Goal: Task Accomplishment & Management: Complete application form

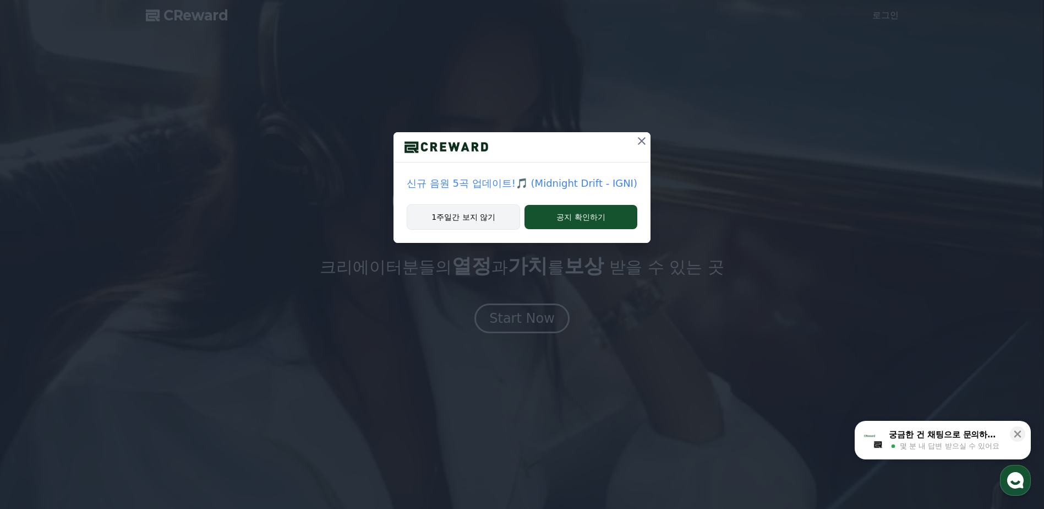
click at [458, 223] on button "1주일간 보지 않기" at bounding box center [463, 216] width 113 height 25
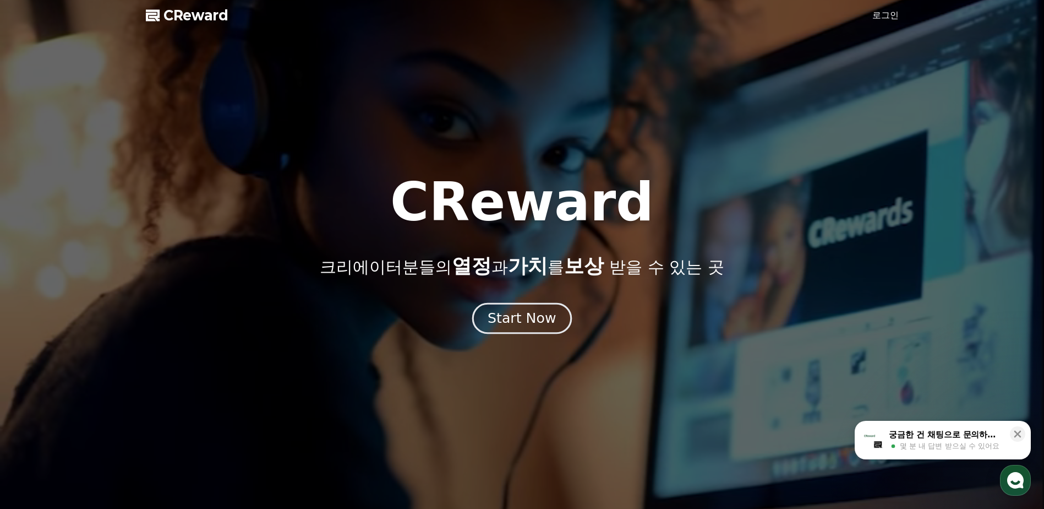
click at [525, 320] on div "Start Now" at bounding box center [522, 318] width 68 height 19
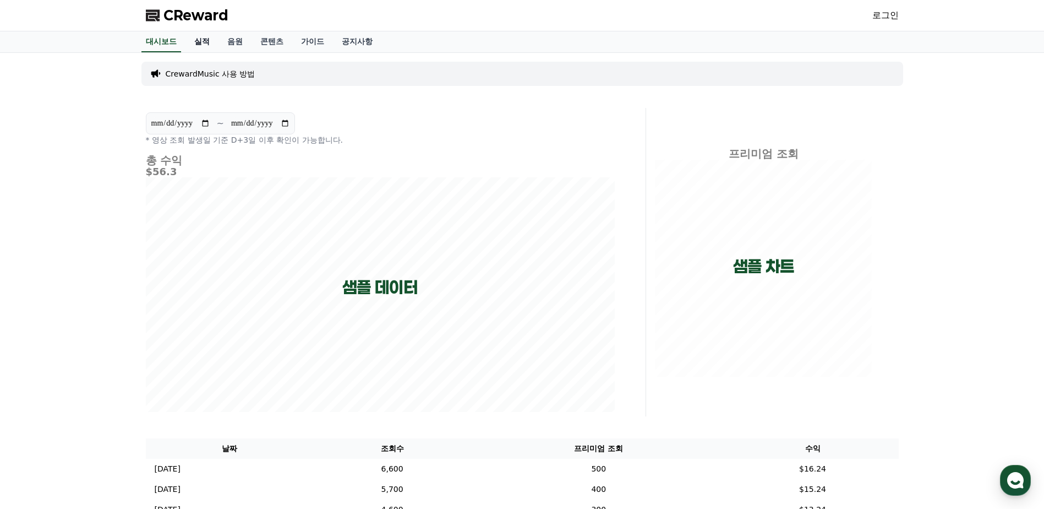
click at [200, 43] on link "실적" at bounding box center [202, 41] width 33 height 21
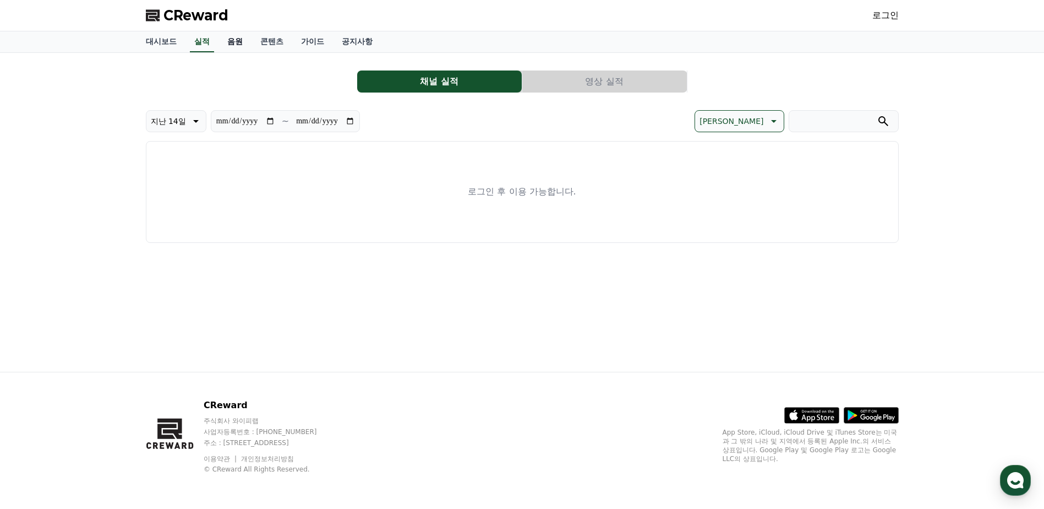
click at [231, 39] on link "음원" at bounding box center [235, 41] width 33 height 21
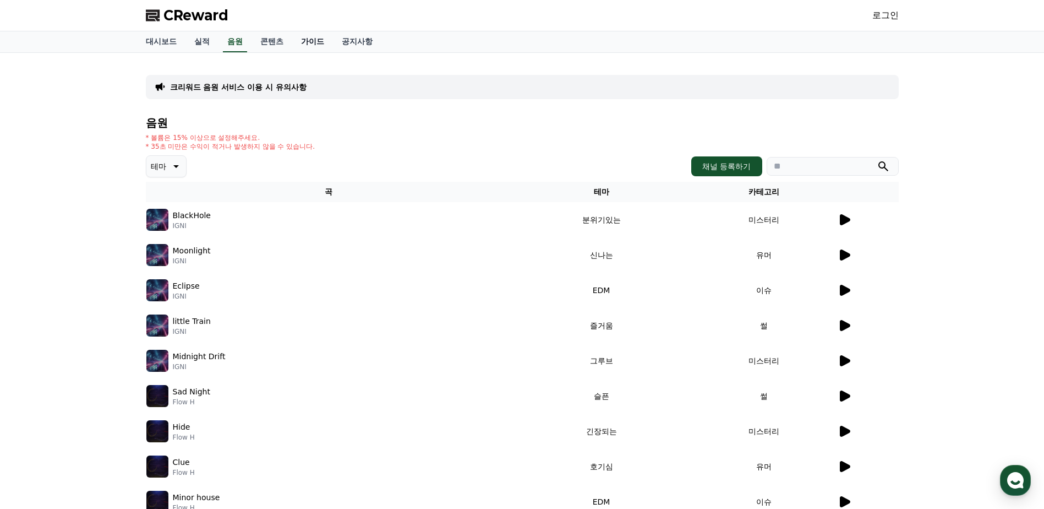
click at [319, 42] on link "가이드" at bounding box center [312, 41] width 41 height 21
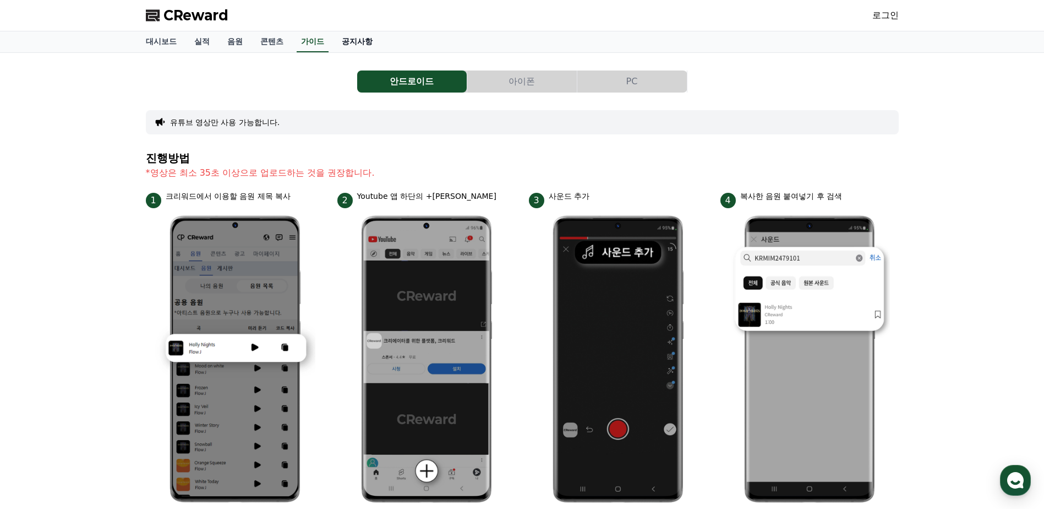
click at [365, 41] on link "공지사항" at bounding box center [357, 41] width 48 height 21
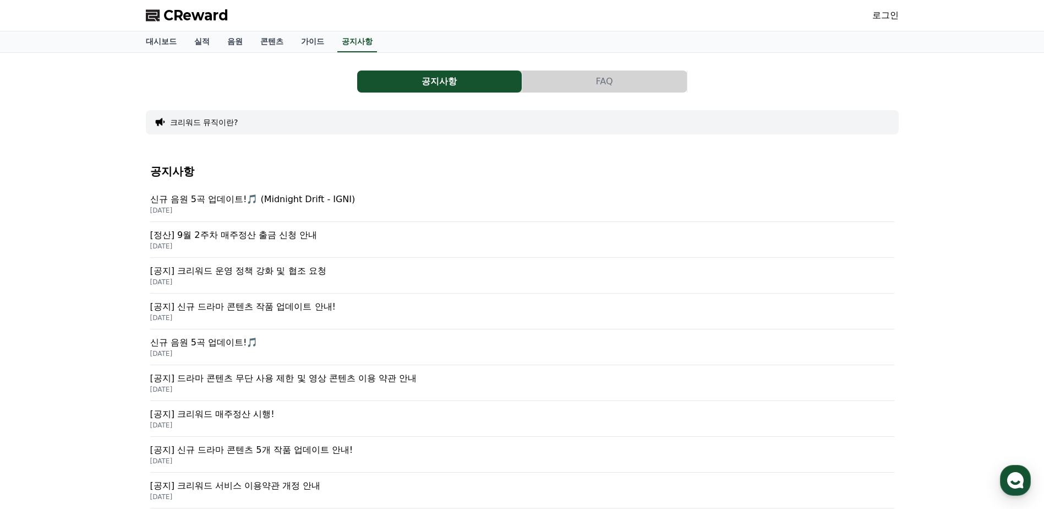
click at [216, 232] on p "[정산] 9월 2주차 매주정산 출금 신청 안내" at bounding box center [522, 234] width 744 height 13
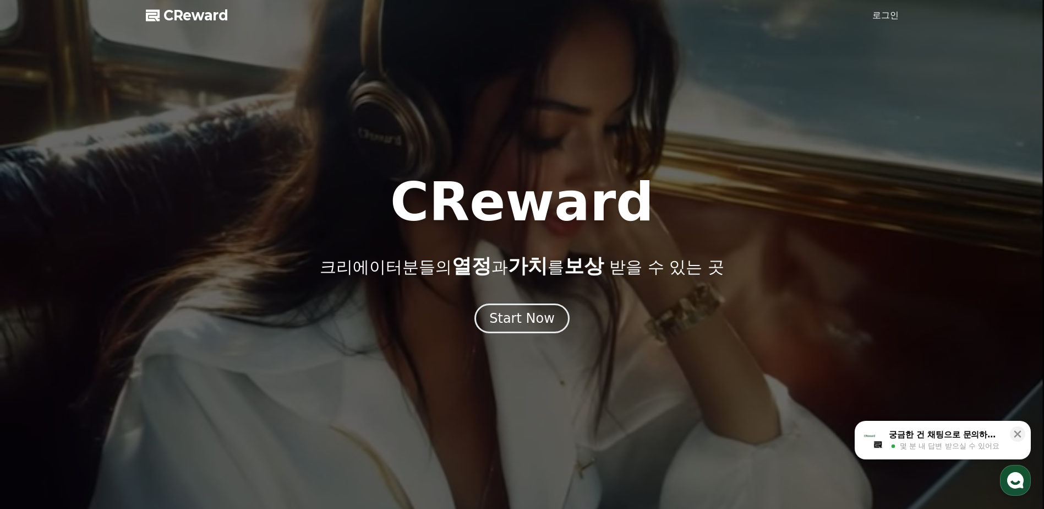
click at [890, 13] on link "로그인" at bounding box center [885, 15] width 26 height 13
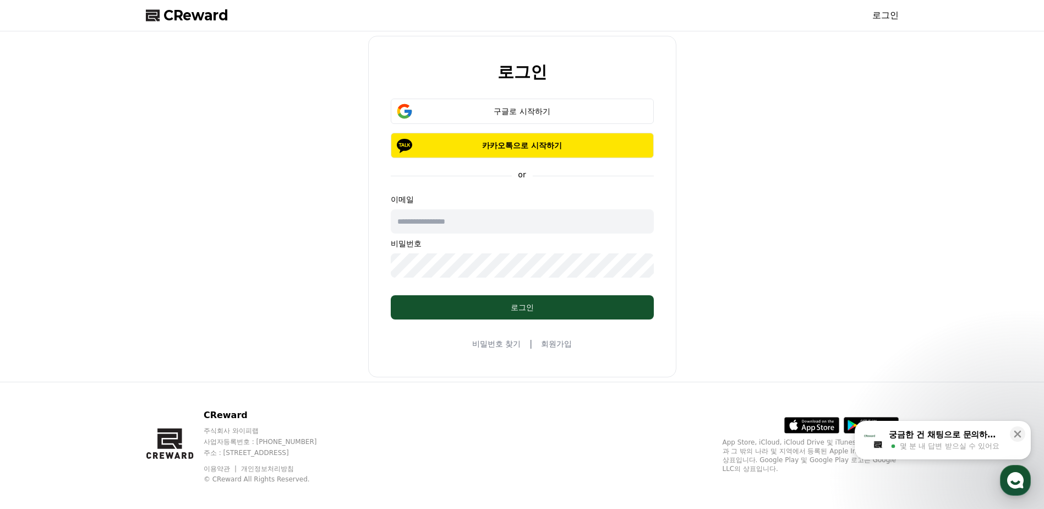
click at [560, 345] on link "회원가입" at bounding box center [556, 343] width 31 height 11
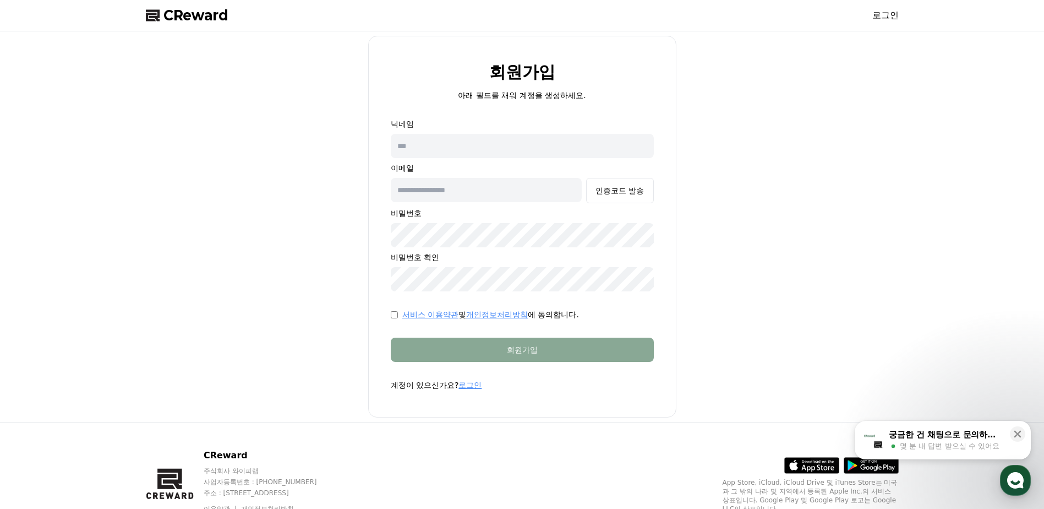
click at [481, 144] on input "text" at bounding box center [522, 146] width 263 height 24
click at [476, 147] on input "text" at bounding box center [522, 146] width 263 height 24
type input "*"
type input "***"
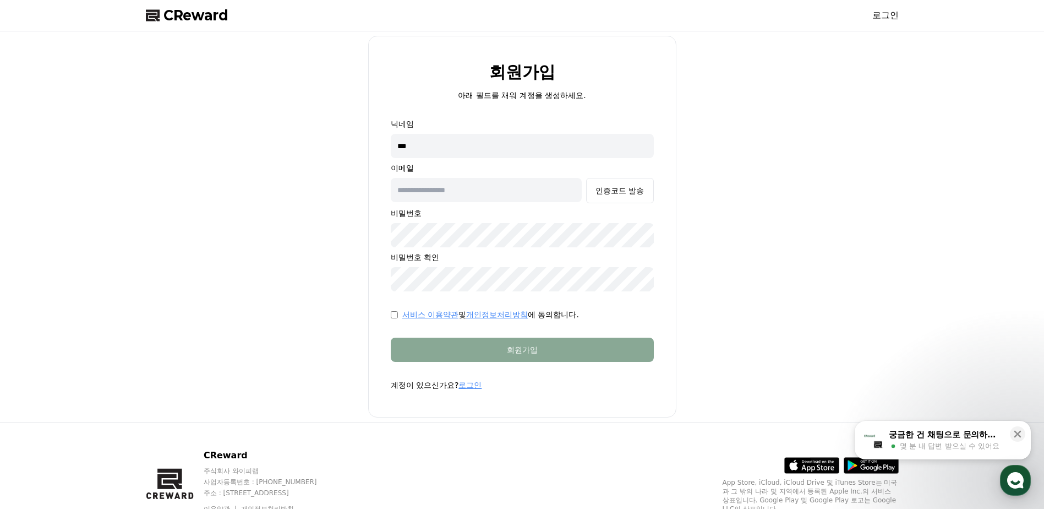
click at [508, 193] on input "text" at bounding box center [487, 190] width 192 height 24
type input "*"
type input "**********"
click at [619, 197] on button "인증코드 발송" at bounding box center [619, 190] width 67 height 25
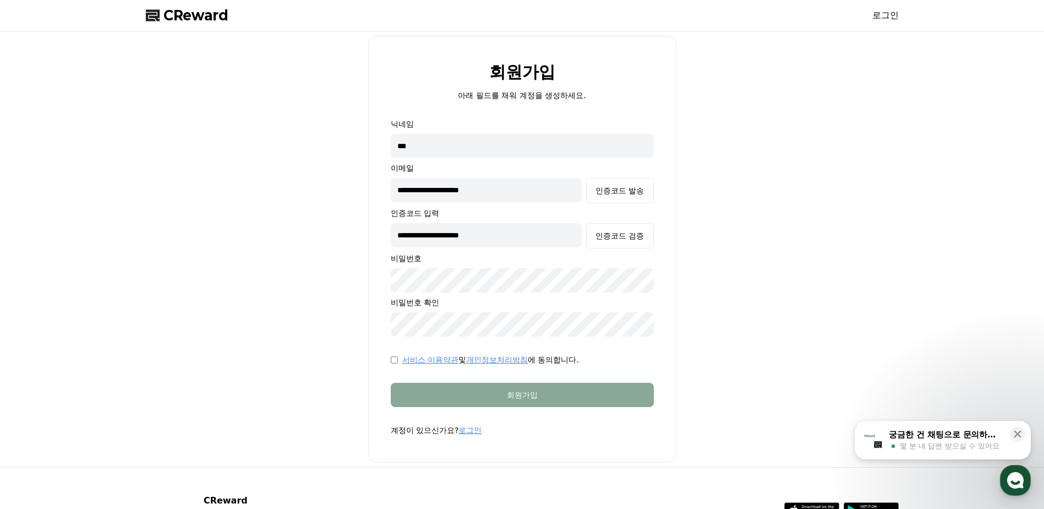
click at [521, 235] on input "**********" at bounding box center [487, 235] width 192 height 24
drag, startPoint x: 521, startPoint y: 235, endPoint x: 355, endPoint y: 236, distance: 165.7
click at [355, 236] on div "**********" at bounding box center [522, 249] width 762 height 427
type input "******"
click at [627, 222] on div "**********" at bounding box center [522, 227] width 263 height 218
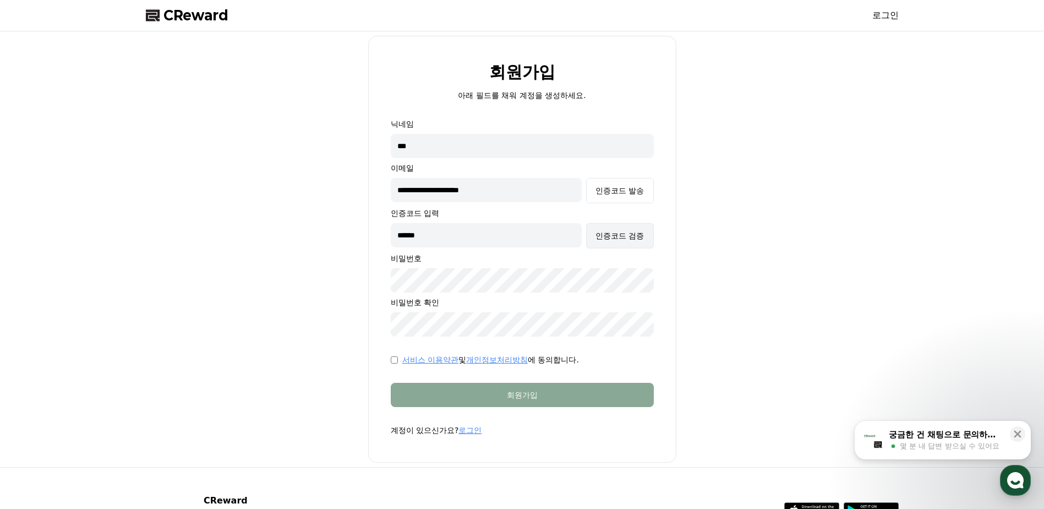
click at [624, 229] on button "인증코드 검증" at bounding box center [619, 235] width 67 height 25
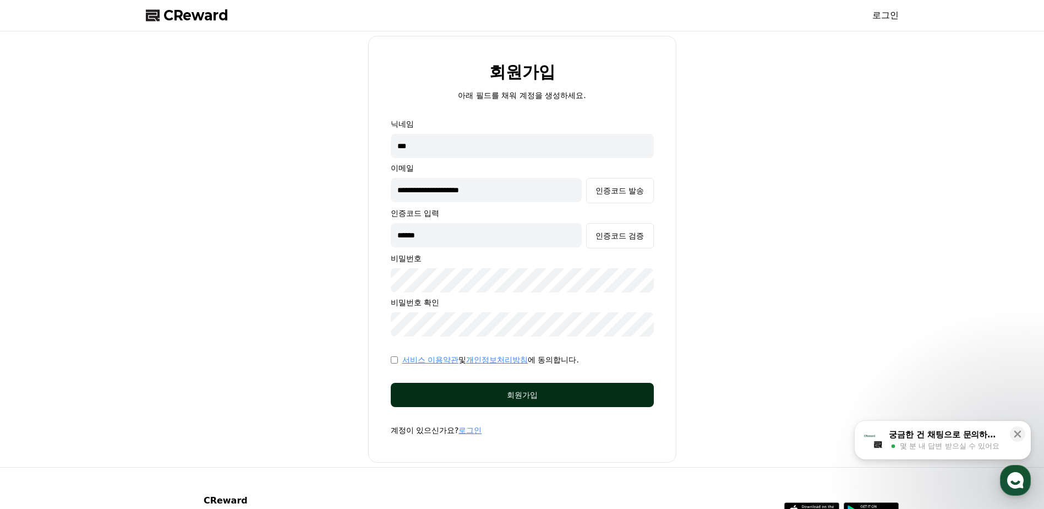
click at [518, 388] on button "회원가입" at bounding box center [522, 395] width 263 height 24
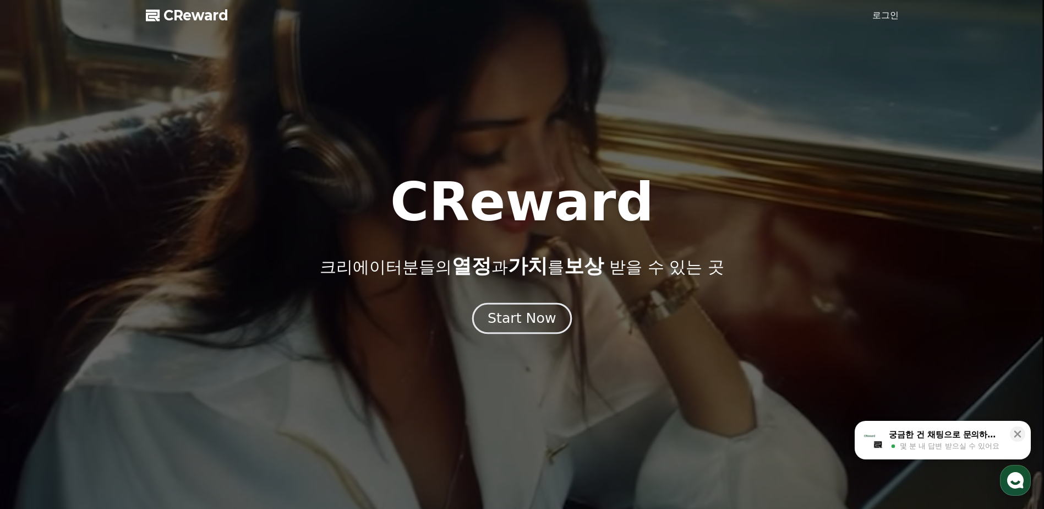
click at [516, 323] on div "Start Now" at bounding box center [522, 318] width 68 height 19
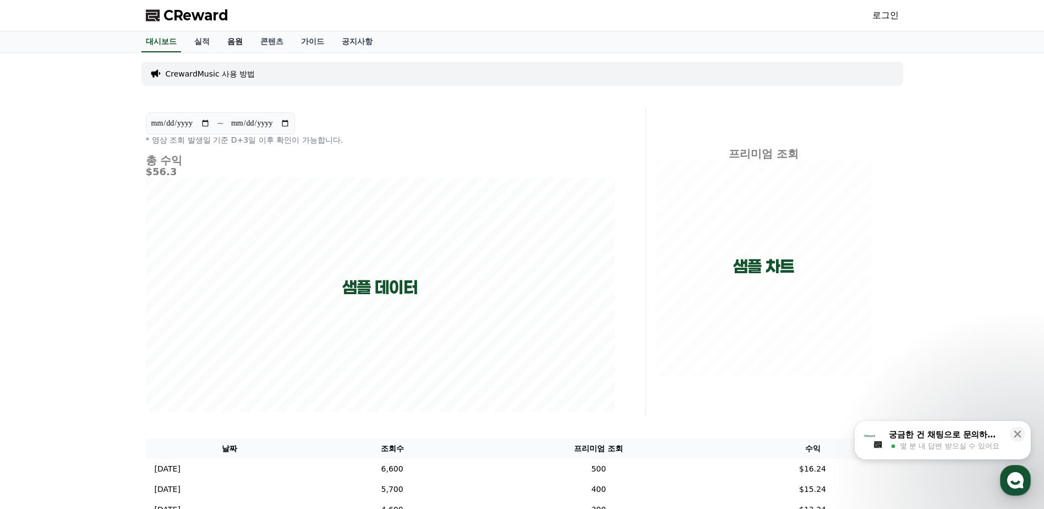
click at [242, 46] on link "음원" at bounding box center [235, 41] width 33 height 21
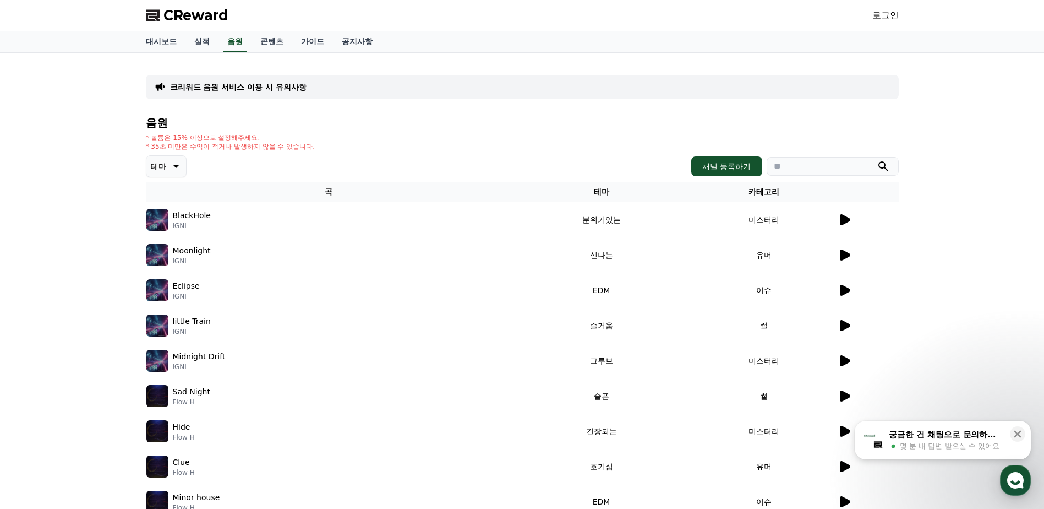
click at [235, 225] on div "BlackHole IGNI" at bounding box center [328, 220] width 364 height 22
click at [836, 219] on td "미스터리" at bounding box center [763, 219] width 145 height 35
click at [845, 219] on icon at bounding box center [845, 219] width 10 height 11
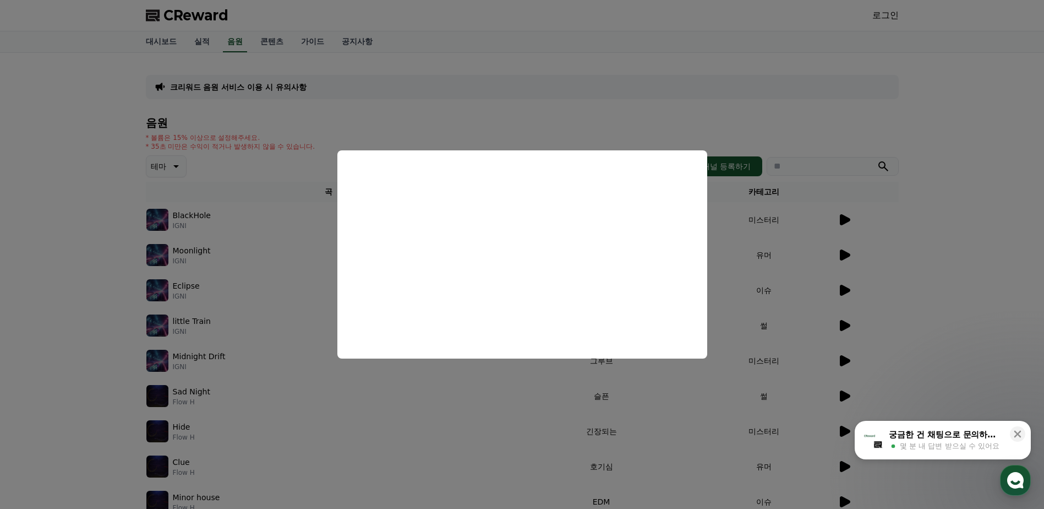
click at [573, 118] on button "close modal" at bounding box center [522, 254] width 1044 height 509
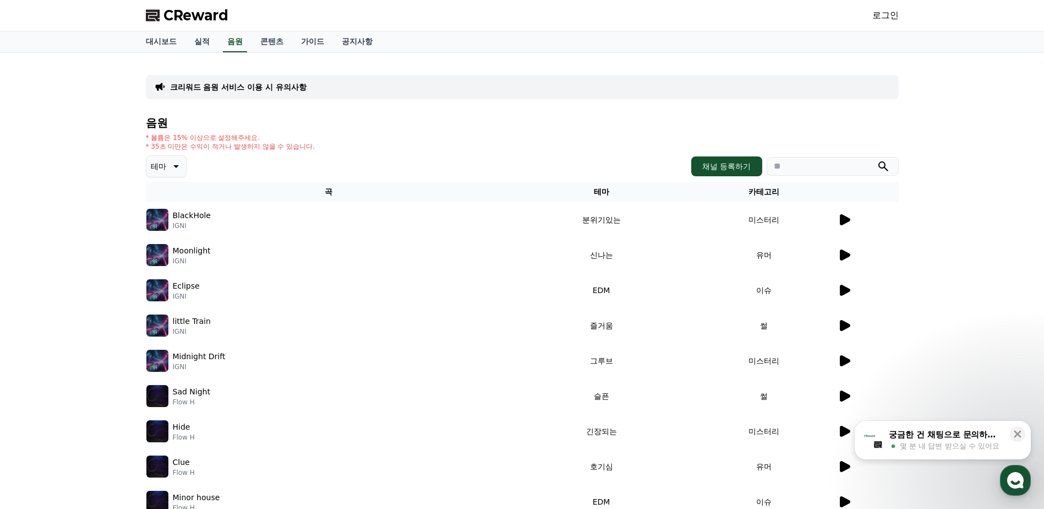
click at [194, 217] on p "BlackHole" at bounding box center [192, 216] width 38 height 12
click at [185, 226] on p "IGNI" at bounding box center [192, 225] width 38 height 9
click at [602, 220] on td "분위기있는" at bounding box center [601, 219] width 181 height 35
click at [759, 219] on td "미스터리" at bounding box center [763, 219] width 145 height 35
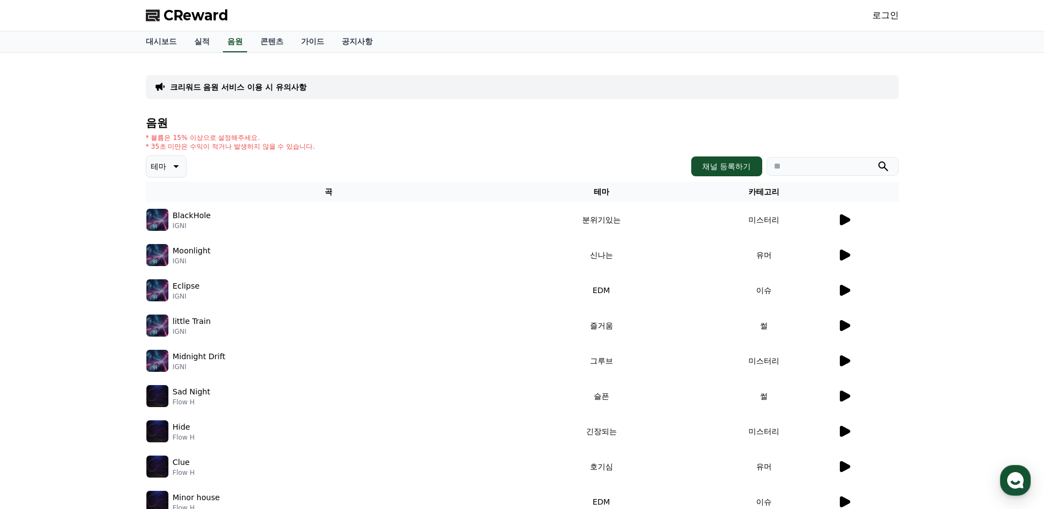
click at [162, 163] on p "테마" at bounding box center [158, 166] width 15 height 15
click at [158, 225] on button "어두운" at bounding box center [164, 226] width 32 height 24
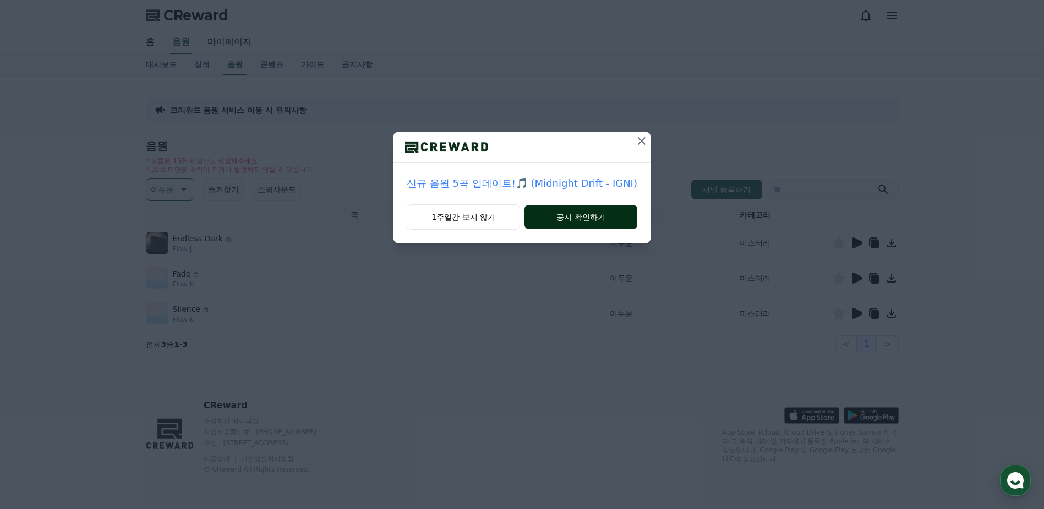
click at [561, 219] on button "공지 확인하기" at bounding box center [581, 217] width 113 height 24
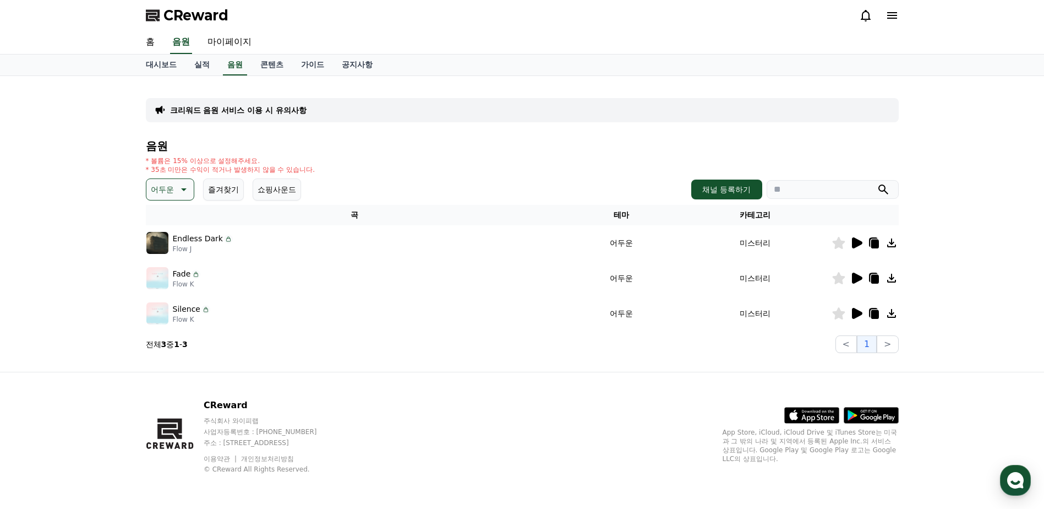
click at [196, 241] on p "Endless Dark" at bounding box center [198, 239] width 50 height 12
click at [857, 243] on icon at bounding box center [857, 242] width 10 height 11
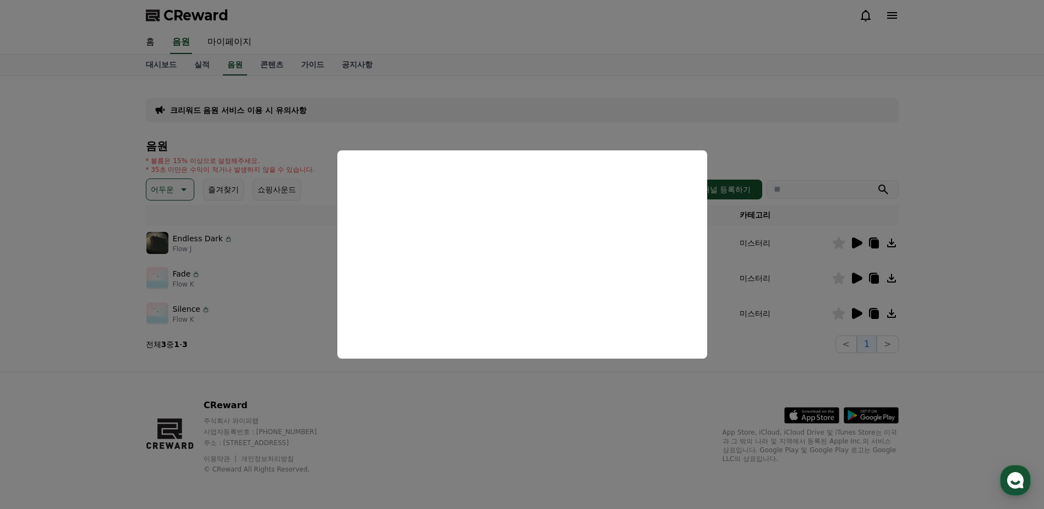
click at [797, 143] on button "close modal" at bounding box center [522, 254] width 1044 height 509
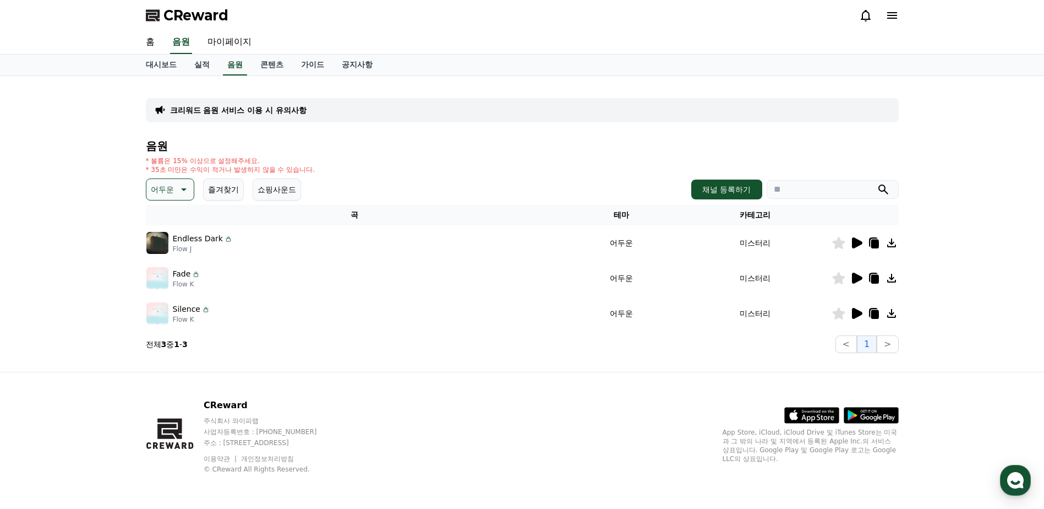
click at [874, 244] on icon at bounding box center [875, 243] width 8 height 9
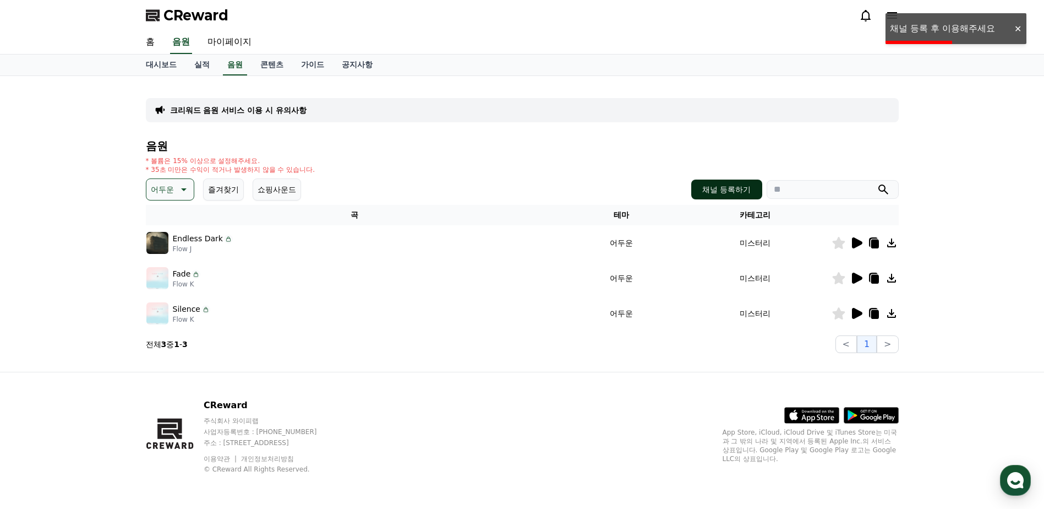
click at [712, 189] on button "채널 등록하기" at bounding box center [726, 189] width 70 height 20
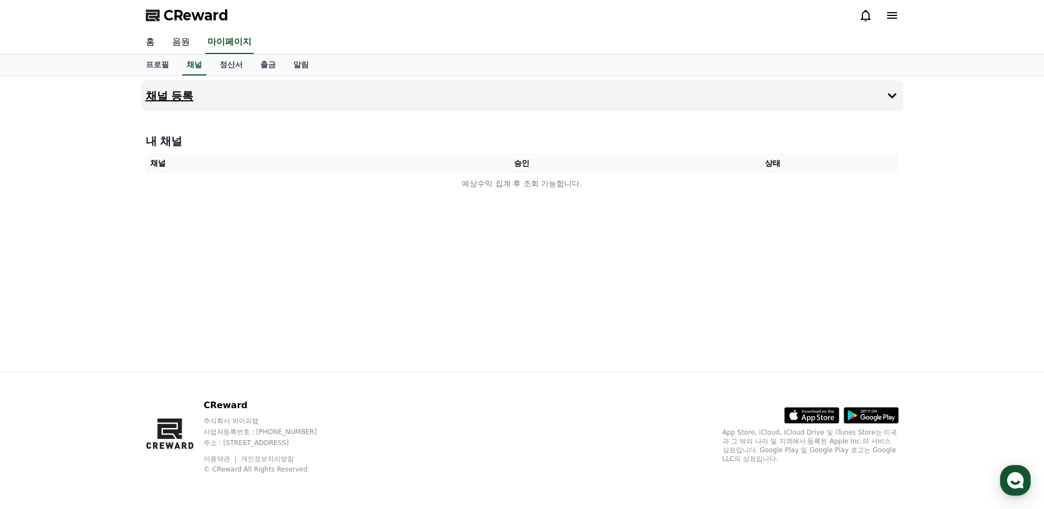
click at [900, 92] on button "채널 등록" at bounding box center [522, 95] width 762 height 31
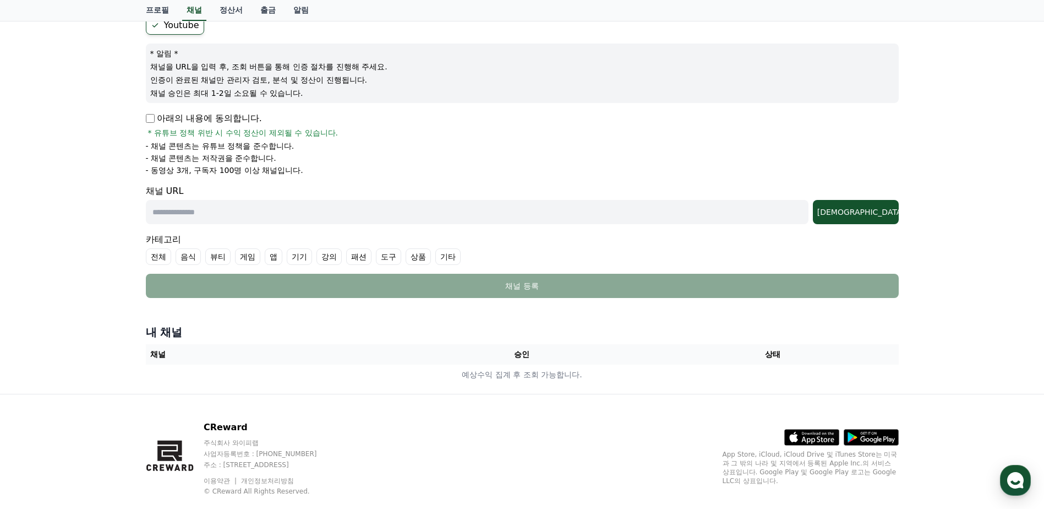
scroll to position [109, 0]
